Goal: Ask a question

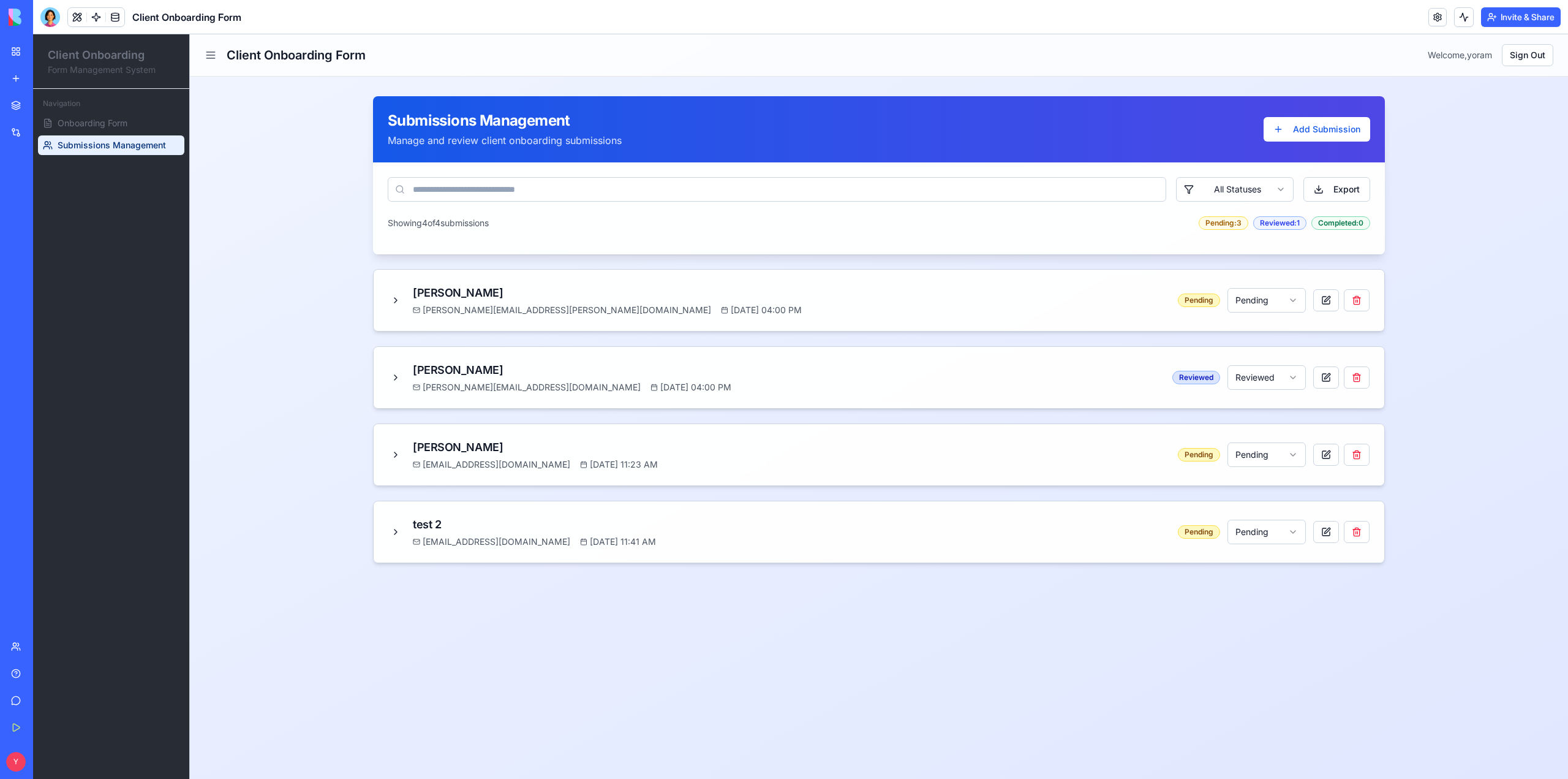
click at [45, 557] on div "Help" at bounding box center [37, 674] width 16 height 12
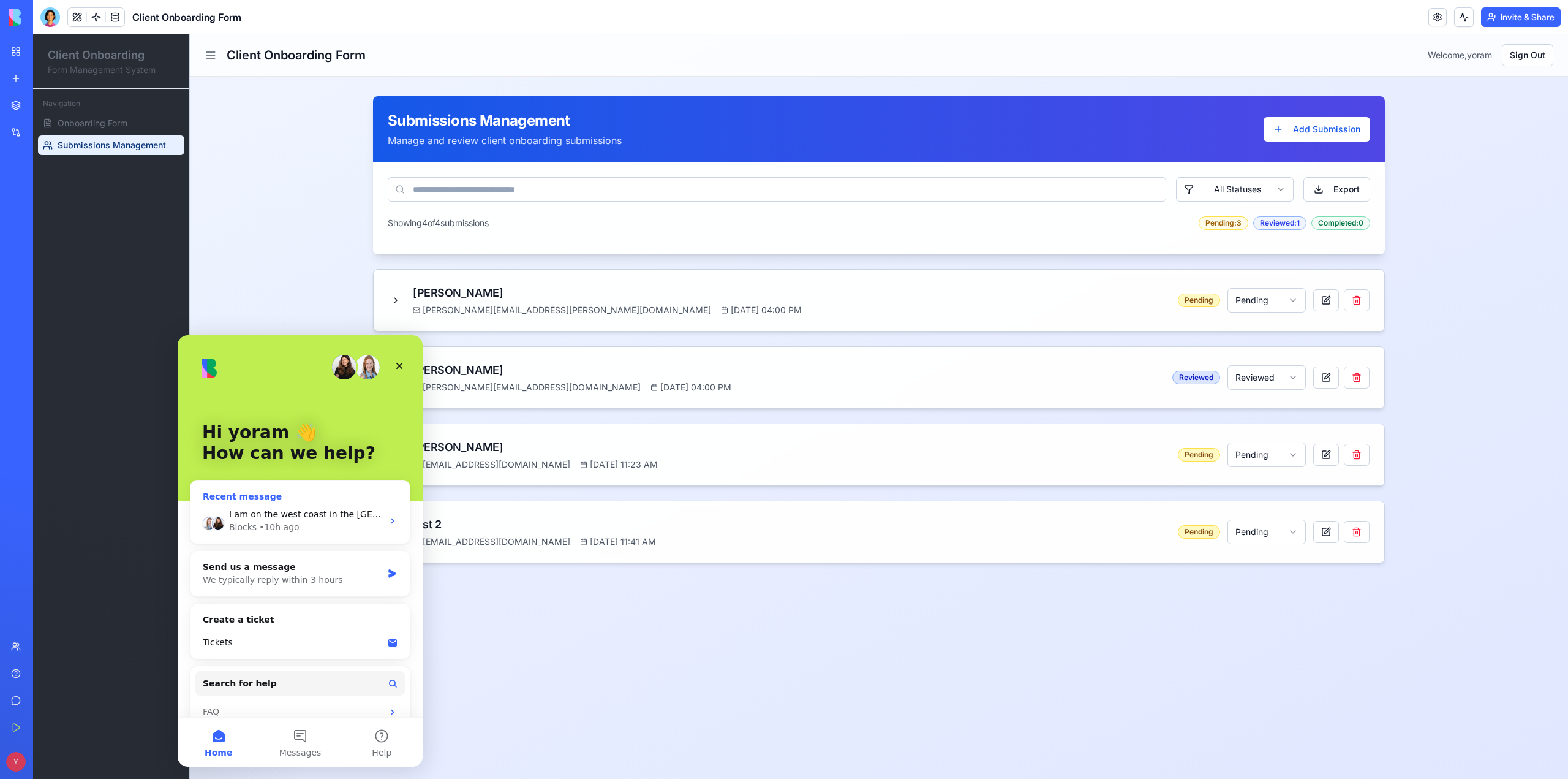
click at [320, 525] on div "Blocks • 10h ago" at bounding box center [306, 527] width 154 height 13
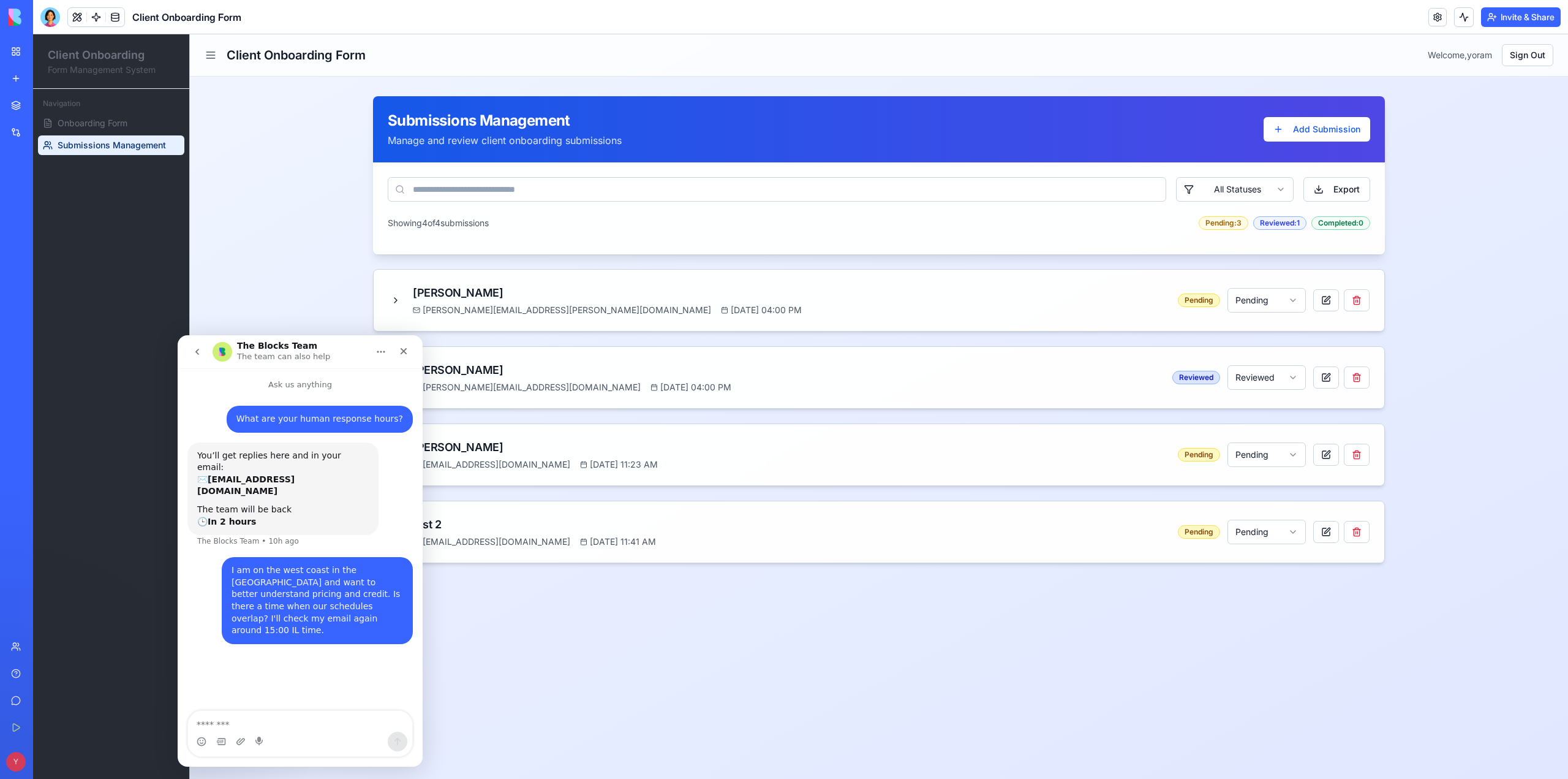
click at [673, 557] on main "Client Onboarding Form Welcome, yoram Sign Out Submissions Management Manage an…" at bounding box center [879, 407] width 1378 height 744
